Goal: Check status: Check status

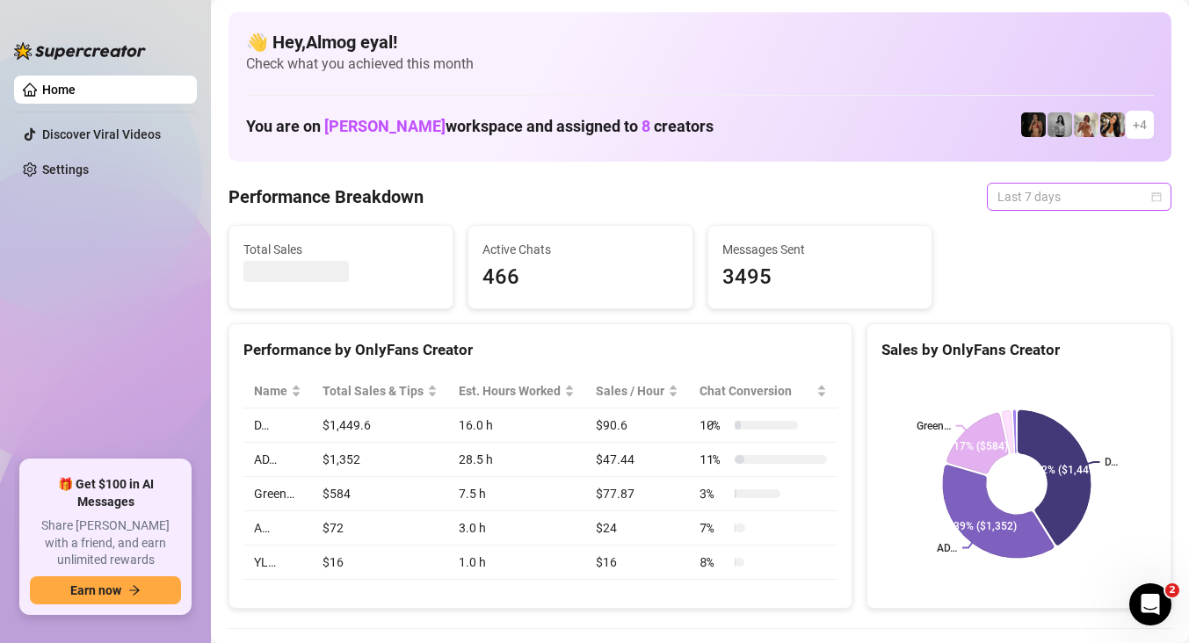
click at [1114, 206] on span "Last 7 days" at bounding box center [1078, 197] width 163 height 26
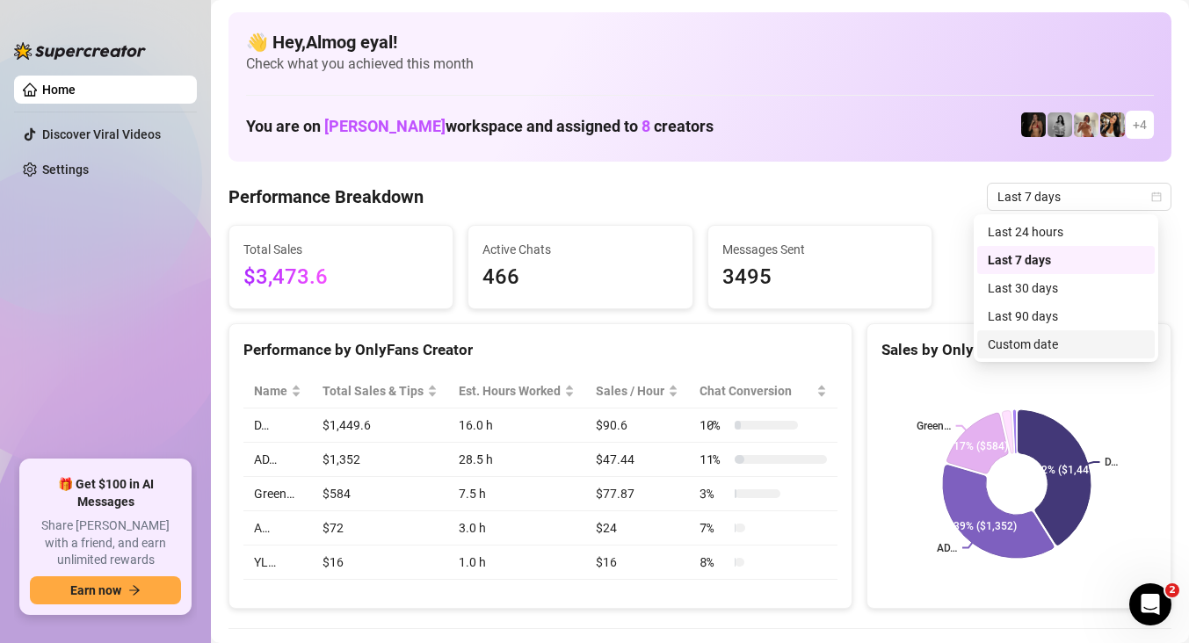
click at [1092, 363] on div "D… AD… Green… 42% ($1,449) 39% ($1,352) 17% ($584)" at bounding box center [1018, 484] width 303 height 248
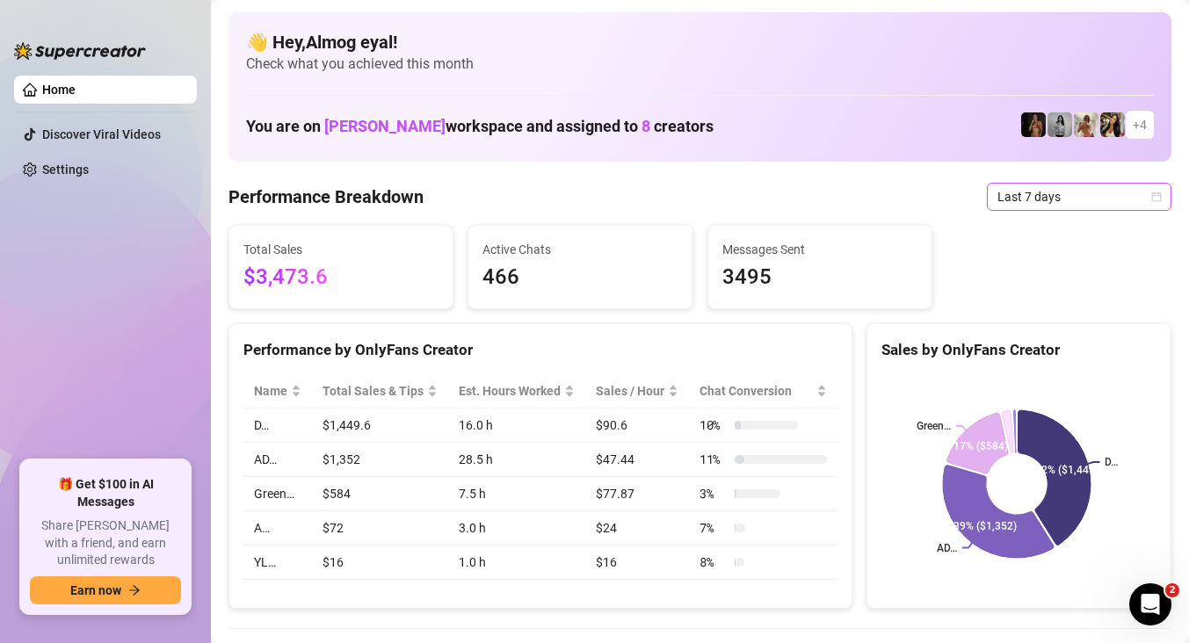
drag, startPoint x: 1017, startPoint y: 215, endPoint x: 1020, endPoint y: 206, distance: 9.2
click at [1021, 201] on span "Last 7 days" at bounding box center [1078, 197] width 163 height 26
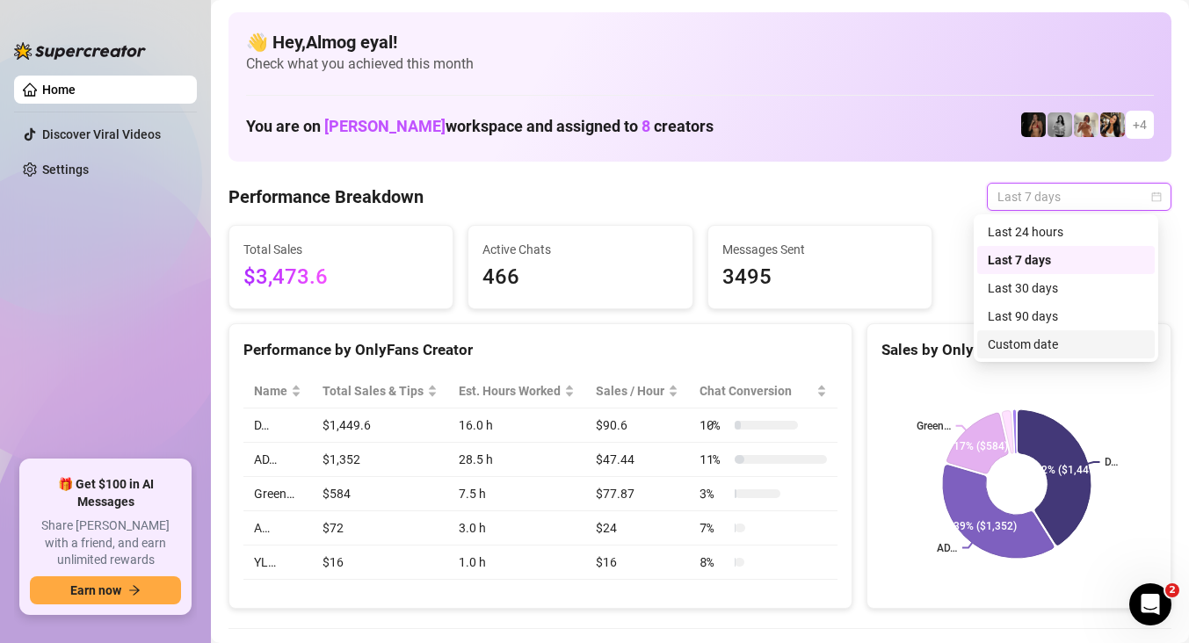
click at [1054, 354] on div "Custom date" at bounding box center [1065, 344] width 177 height 28
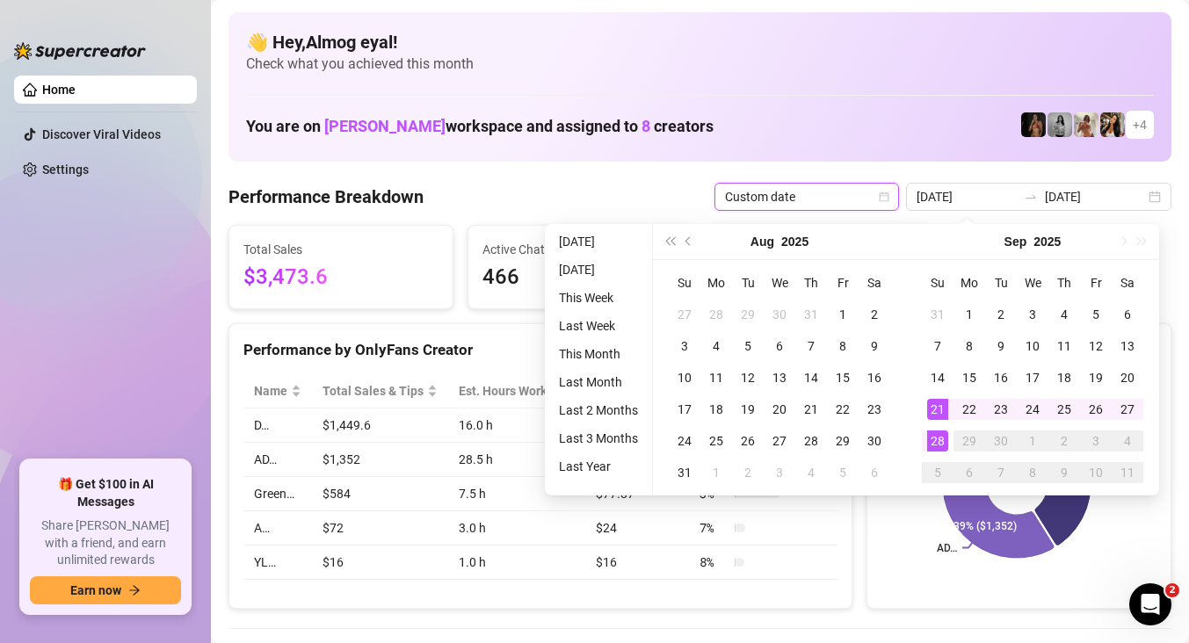
type input "[DATE]"
click at [931, 444] on div "28" at bounding box center [937, 441] width 21 height 21
type input "[DATE]"
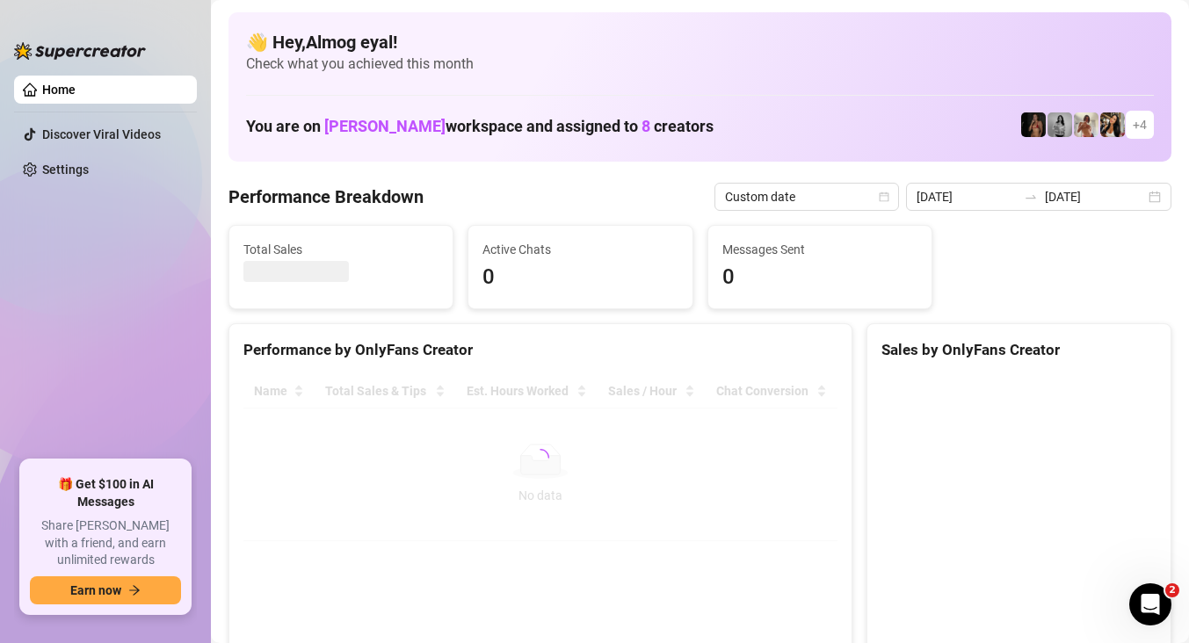
click at [931, 442] on canvas at bounding box center [1016, 506] width 271 height 264
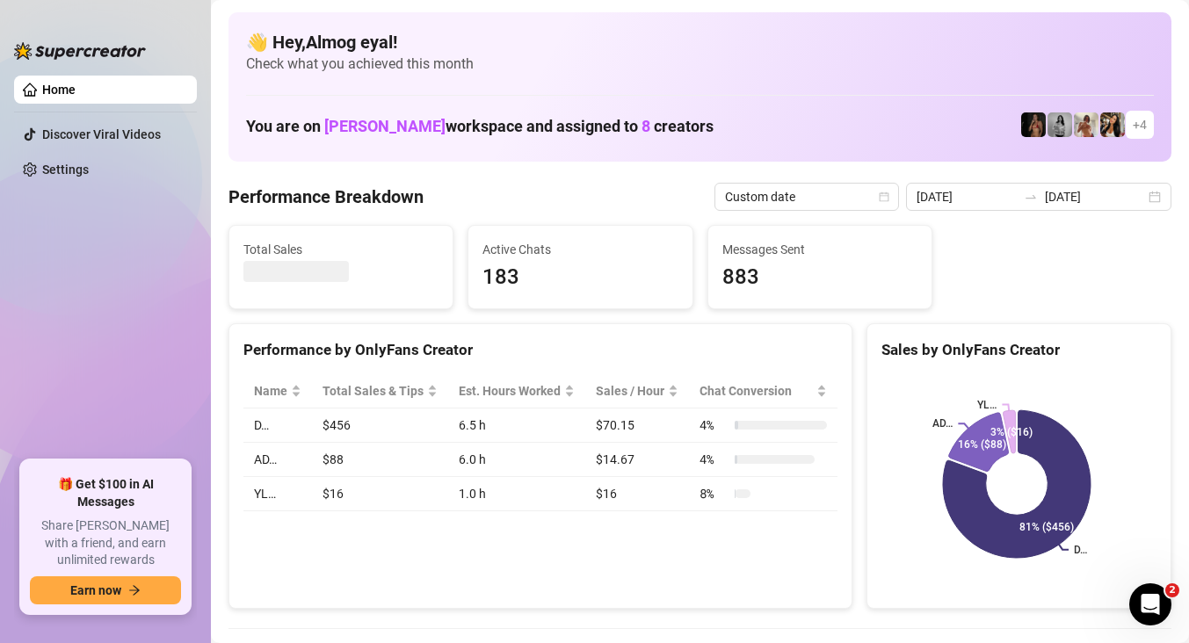
click at [916, 438] on div "D… AD… YL… 81% ($456) 16% ($88) 3% ($16)" at bounding box center [1018, 484] width 275 height 220
click at [981, 197] on input "[DATE]" at bounding box center [966, 196] width 100 height 19
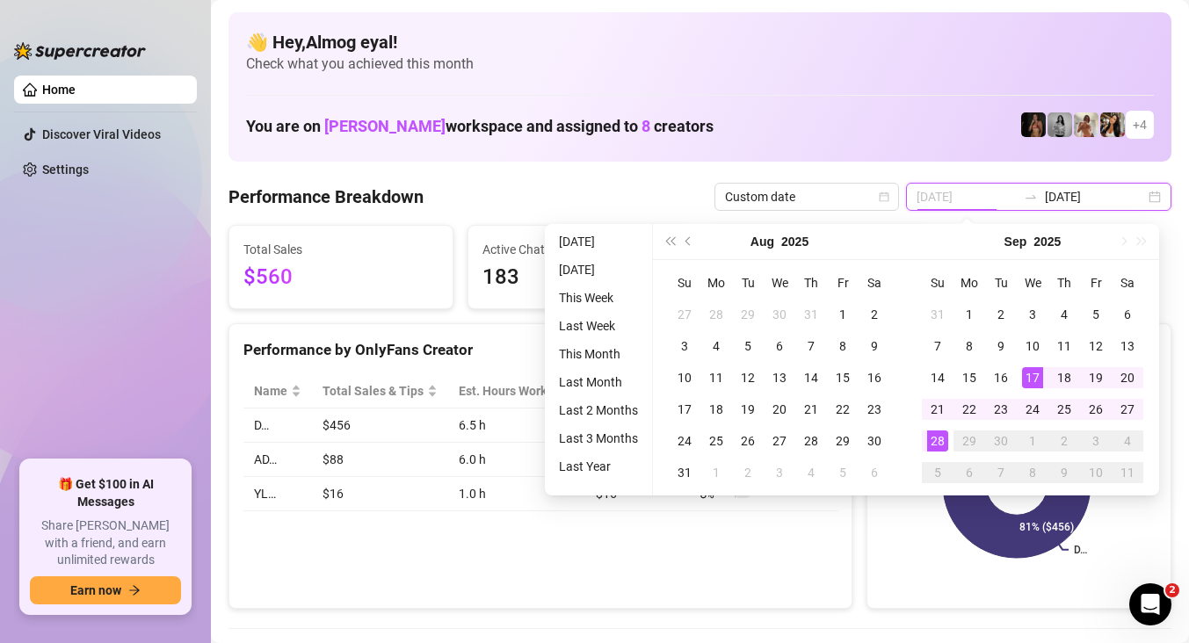
type input "[DATE]"
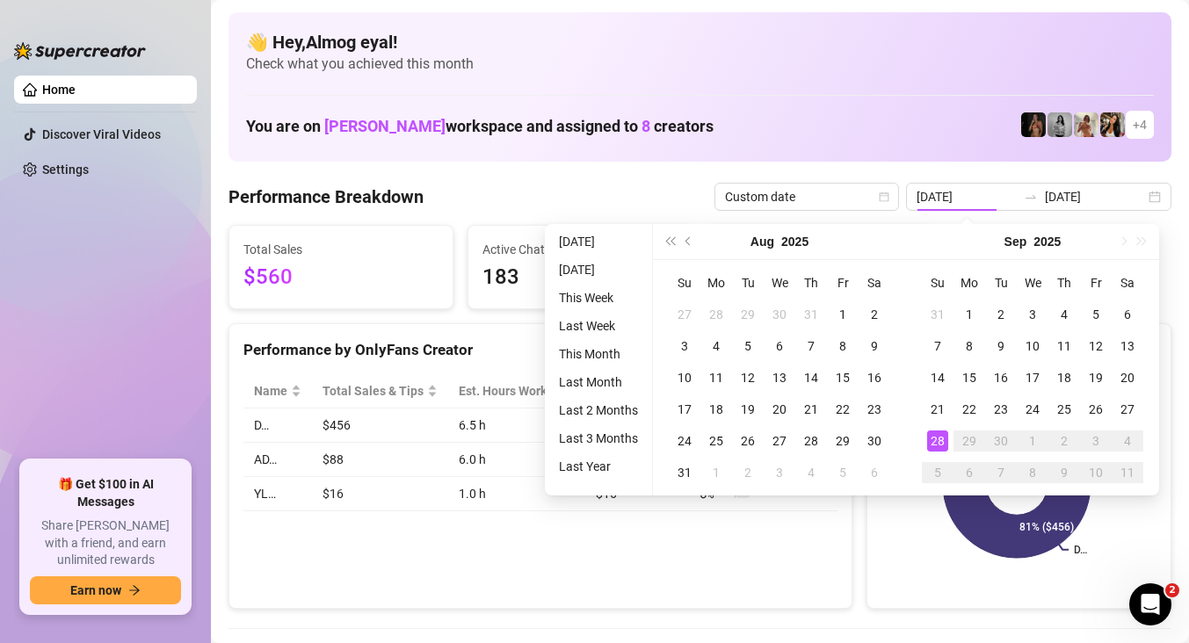
click at [897, 548] on rect at bounding box center [1016, 484] width 271 height 220
